Goal: Use online tool/utility: Utilize a website feature to perform a specific function

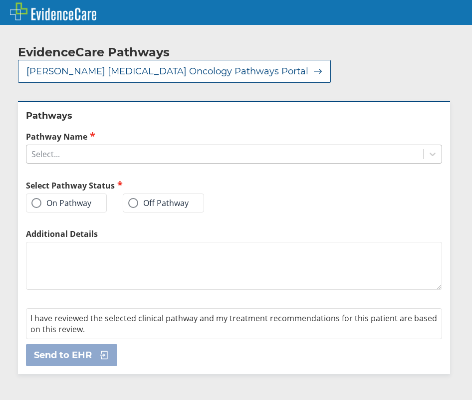
click at [119, 146] on div "Select..." at bounding box center [224, 154] width 397 height 17
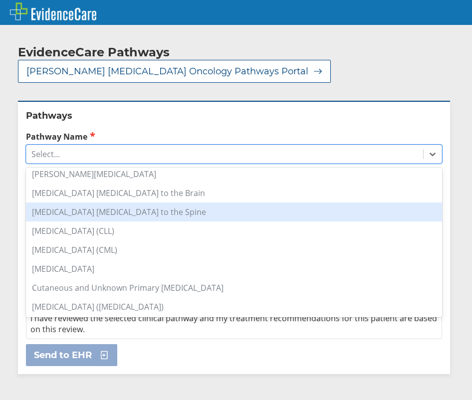
scroll to position [200, 0]
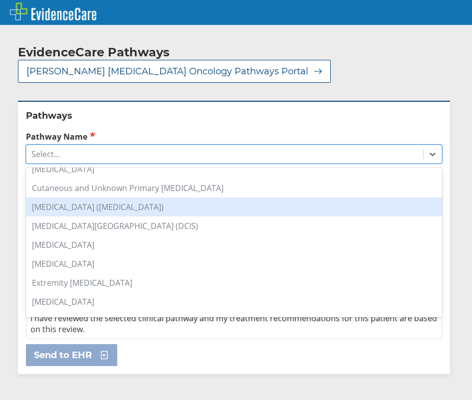
click at [83, 198] on div "[MEDICAL_DATA] ([MEDICAL_DATA])" at bounding box center [234, 207] width 416 height 19
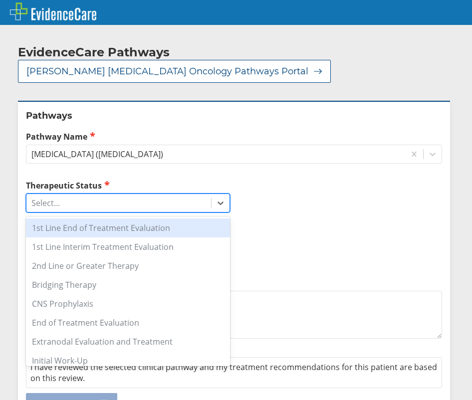
click at [66, 195] on div "Select..." at bounding box center [118, 203] width 185 height 17
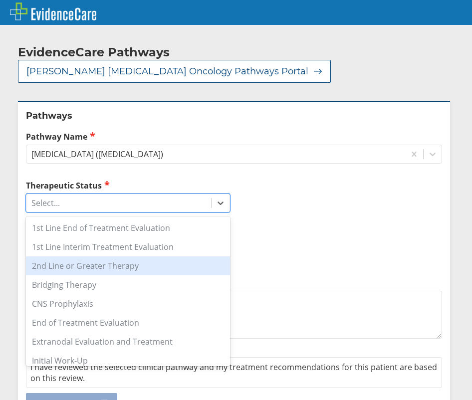
scroll to position [50, 0]
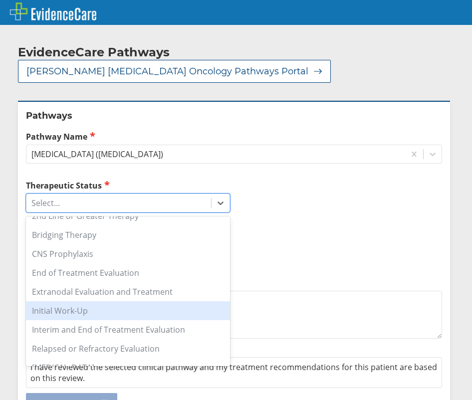
click at [100, 301] on div "Initial Work-Up" at bounding box center [128, 310] width 204 height 19
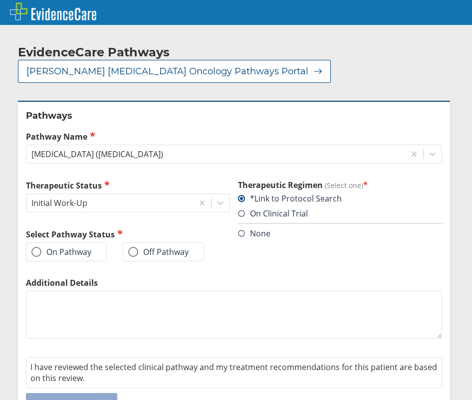
click at [85, 247] on label "On Pathway" at bounding box center [61, 252] width 60 height 10
click at [0, 0] on input "On Pathway" at bounding box center [0, 0] width 0 height 0
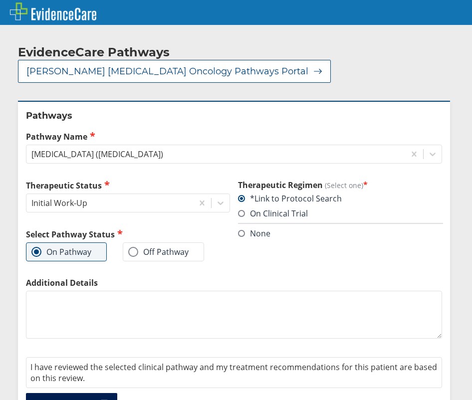
click at [71, 398] on span "Send to EHR" at bounding box center [63, 404] width 58 height 12
